Goal: Task Accomplishment & Management: Complete application form

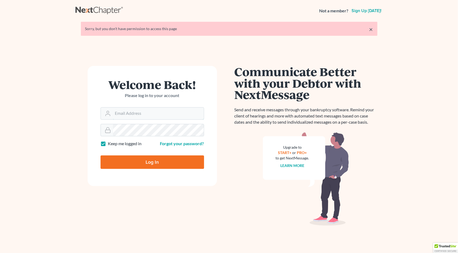
type input "[PERSON_NAME][EMAIL_ADDRESS][DOMAIN_NAME]"
click at [156, 160] on input "Log In" at bounding box center [151, 162] width 103 height 13
type input "Thinking..."
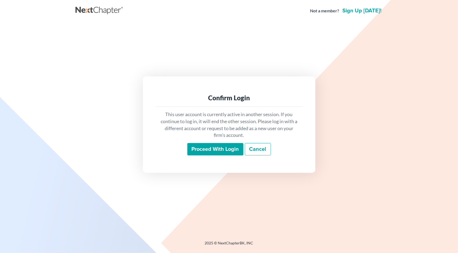
click at [223, 147] on input "Proceed with login" at bounding box center [215, 149] width 56 height 12
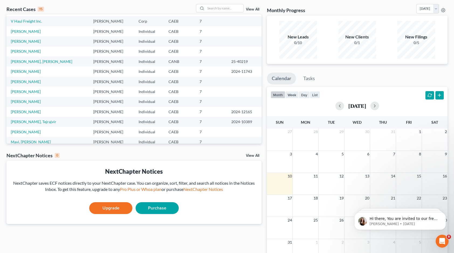
scroll to position [7, 0]
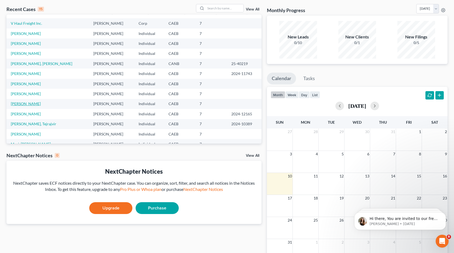
click at [27, 102] on link "Singh, Sukhbir" at bounding box center [26, 104] width 30 height 5
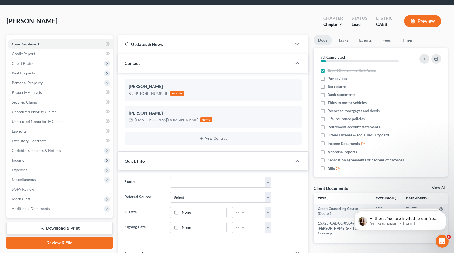
scroll to position [16, 0]
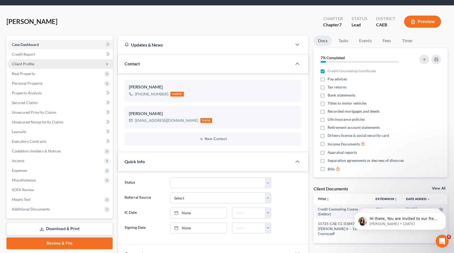
click at [29, 62] on span "Client Profile" at bounding box center [23, 64] width 22 height 5
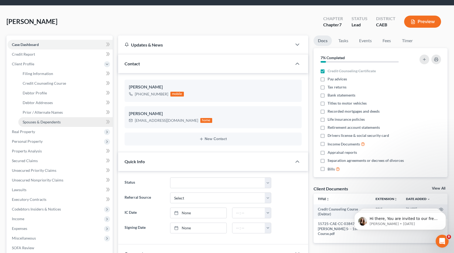
click at [34, 120] on span "Spouses & Dependents" at bounding box center [42, 122] width 38 height 5
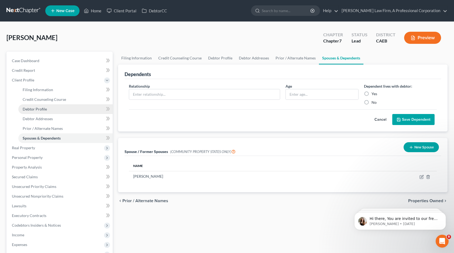
click at [40, 108] on span "Debtor Profile" at bounding box center [35, 109] width 24 height 5
select select "1"
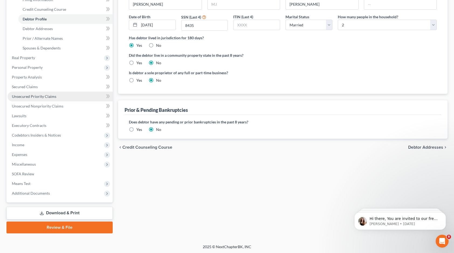
scroll to position [82, 0]
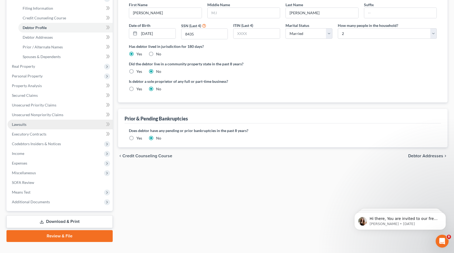
click at [31, 123] on link "Lawsuits" at bounding box center [60, 125] width 105 height 10
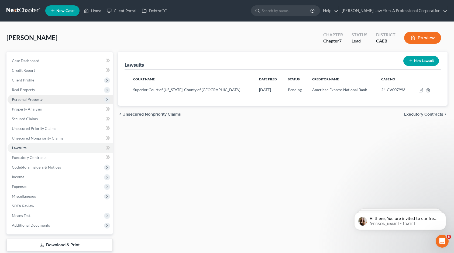
click at [38, 100] on span "Personal Property" at bounding box center [27, 99] width 31 height 5
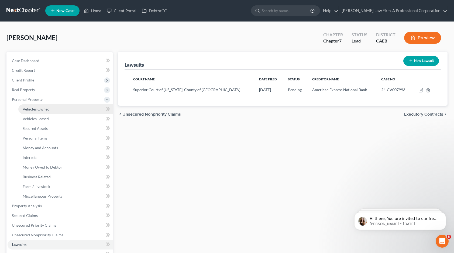
click at [37, 110] on span "Vehicles Owned" at bounding box center [36, 109] width 27 height 5
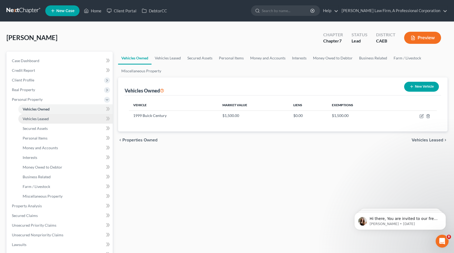
click at [38, 121] on span "Vehicles Leased" at bounding box center [36, 119] width 26 height 5
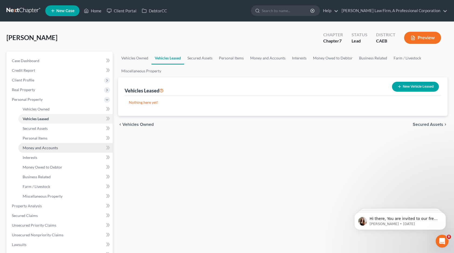
click at [46, 147] on span "Money and Accounts" at bounding box center [40, 148] width 35 height 5
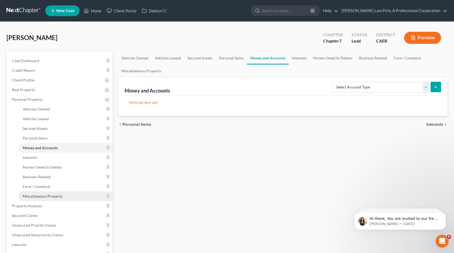
click at [46, 193] on link "Miscellaneous Property" at bounding box center [65, 197] width 94 height 10
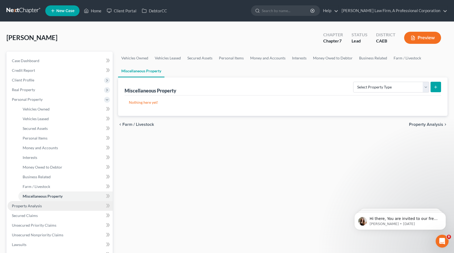
click at [26, 205] on span "Property Analysis" at bounding box center [27, 206] width 30 height 5
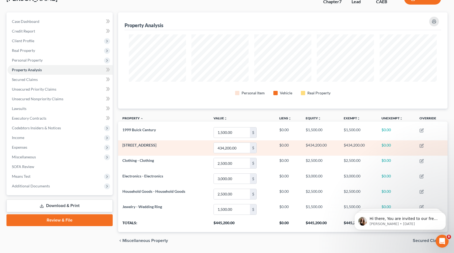
scroll to position [44, 0]
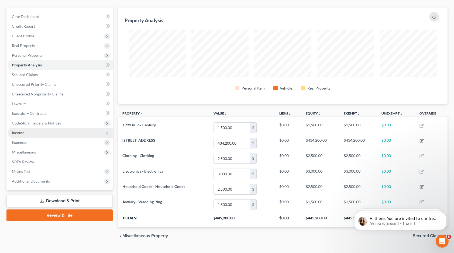
click at [57, 131] on span "Income" at bounding box center [60, 133] width 105 height 10
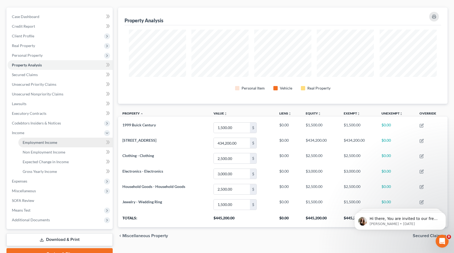
click at [50, 141] on span "Employment Income" at bounding box center [40, 142] width 34 height 5
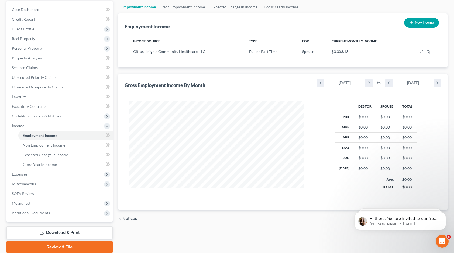
scroll to position [53, 0]
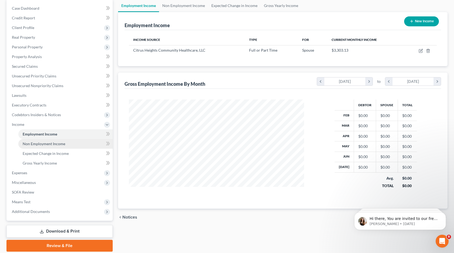
click at [55, 145] on span "Non Employment Income" at bounding box center [44, 144] width 43 height 5
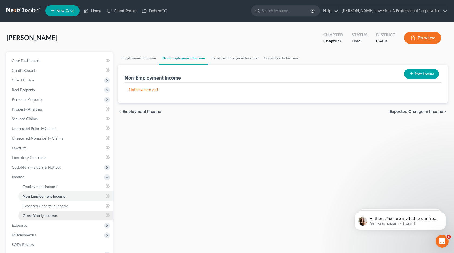
click at [39, 214] on span "Gross Yearly Income" at bounding box center [40, 216] width 34 height 5
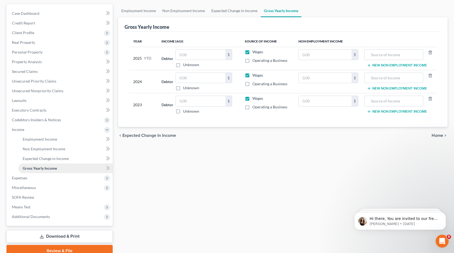
scroll to position [53, 0]
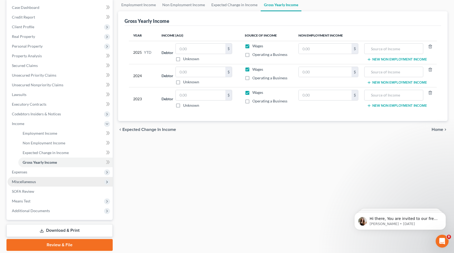
click at [38, 180] on span "Miscellaneous" at bounding box center [60, 182] width 105 height 10
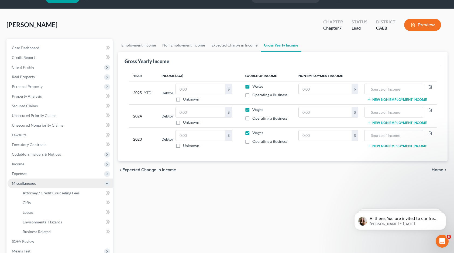
scroll to position [9, 0]
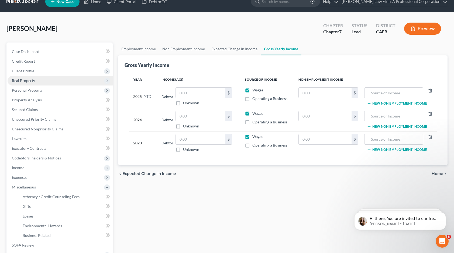
click at [44, 78] on span "Real Property" at bounding box center [60, 81] width 105 height 10
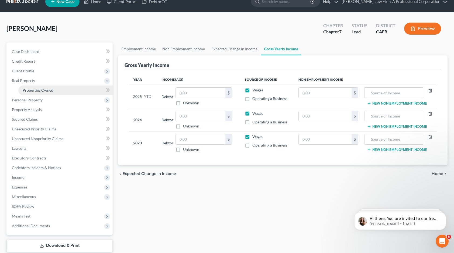
click at [41, 90] on span "Properties Owned" at bounding box center [38, 90] width 31 height 5
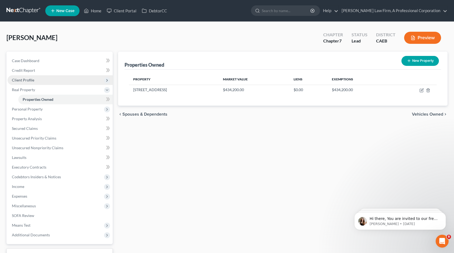
click at [37, 80] on span "Client Profile" at bounding box center [60, 80] width 105 height 10
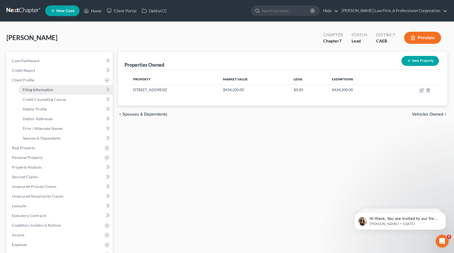
click at [42, 93] on link "Filing Information" at bounding box center [65, 90] width 94 height 10
select select "1"
select select "0"
select select "4"
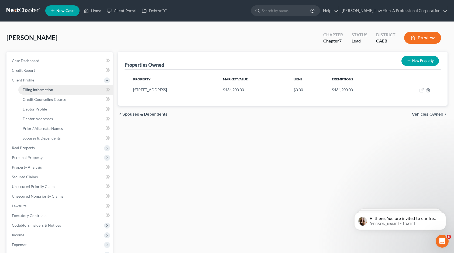
select select "1"
